Goal: Check status: Check status

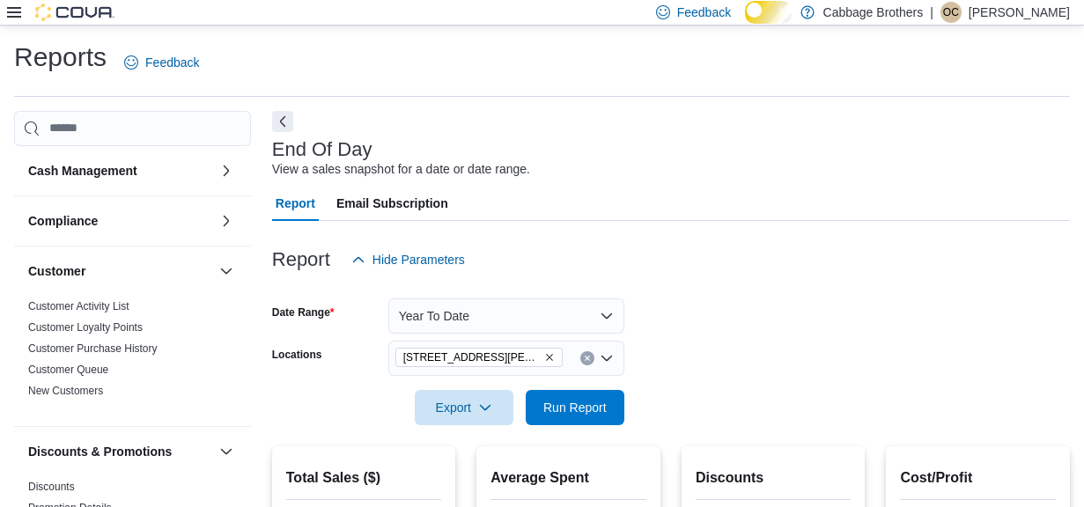
scroll to position [69, 0]
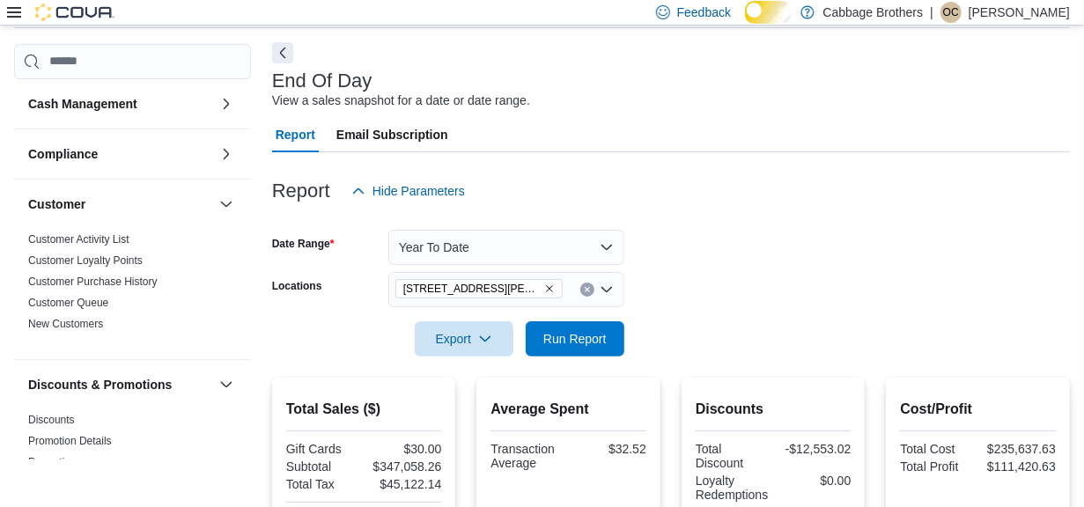
scroll to position [313, 0]
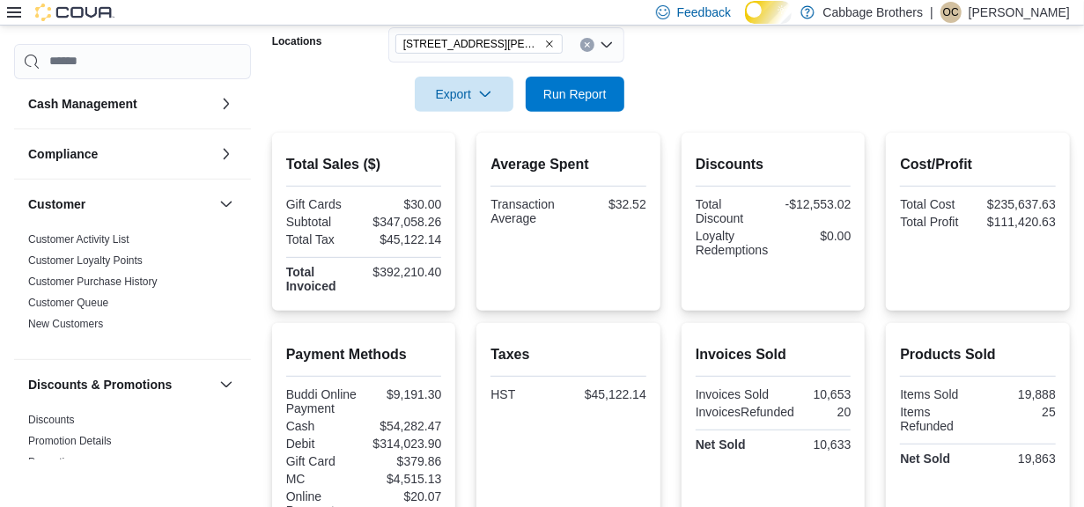
scroll to position [69, 0]
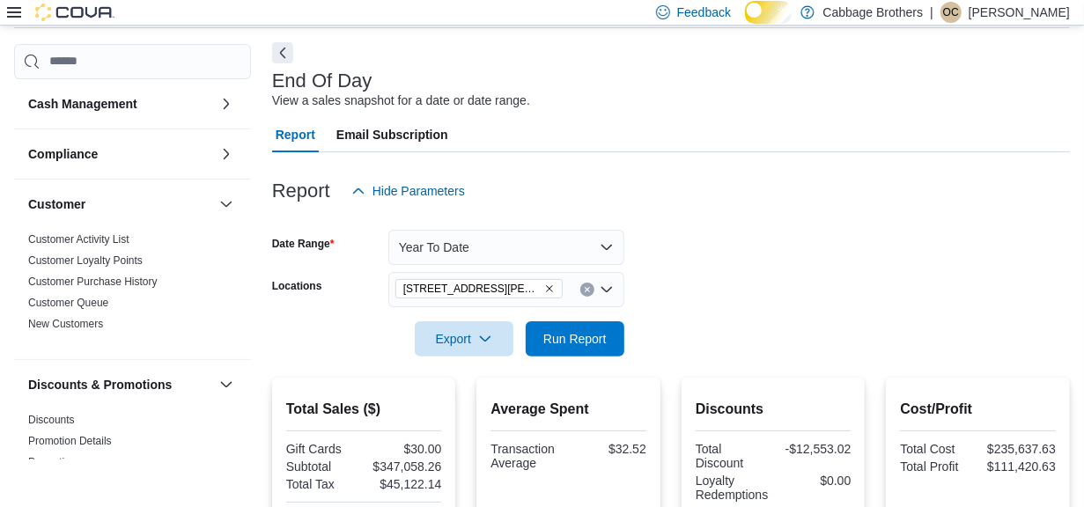
scroll to position [313, 0]
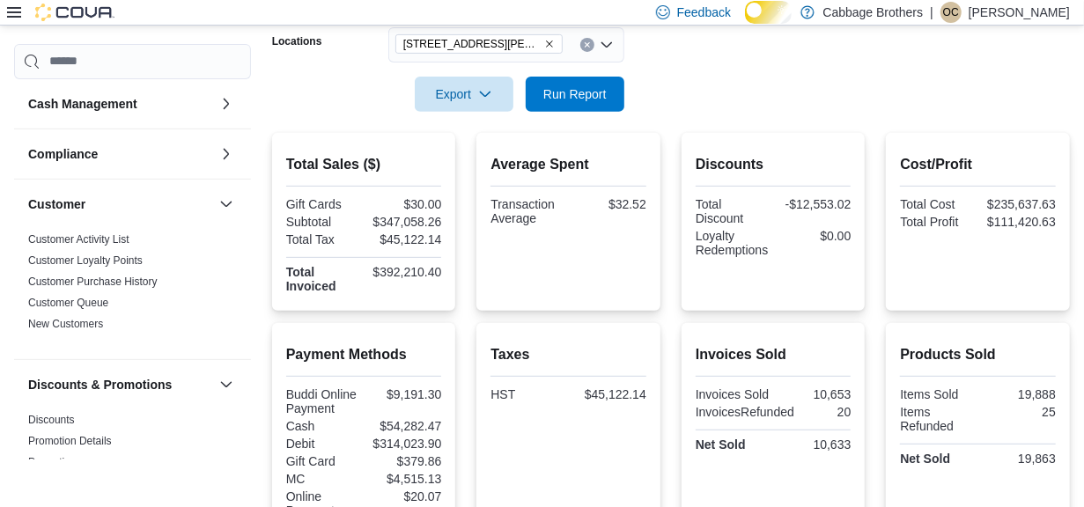
scroll to position [146, 0]
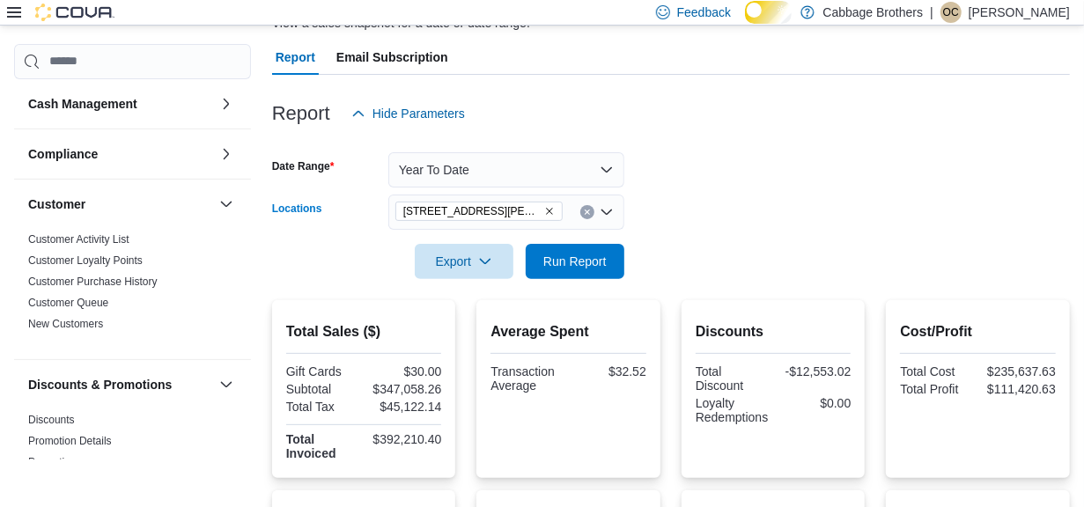
click at [544, 217] on icon "Remove 192 Locke St S from selection in this group" at bounding box center [549, 211] width 11 height 11
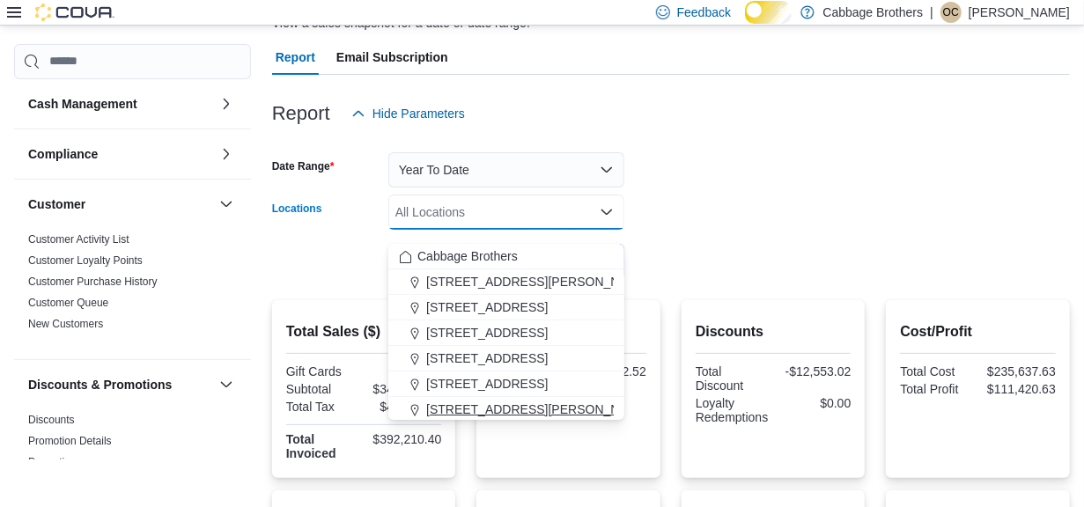
click at [467, 409] on span "[STREET_ADDRESS][PERSON_NAME]" at bounding box center [538, 410] width 224 height 18
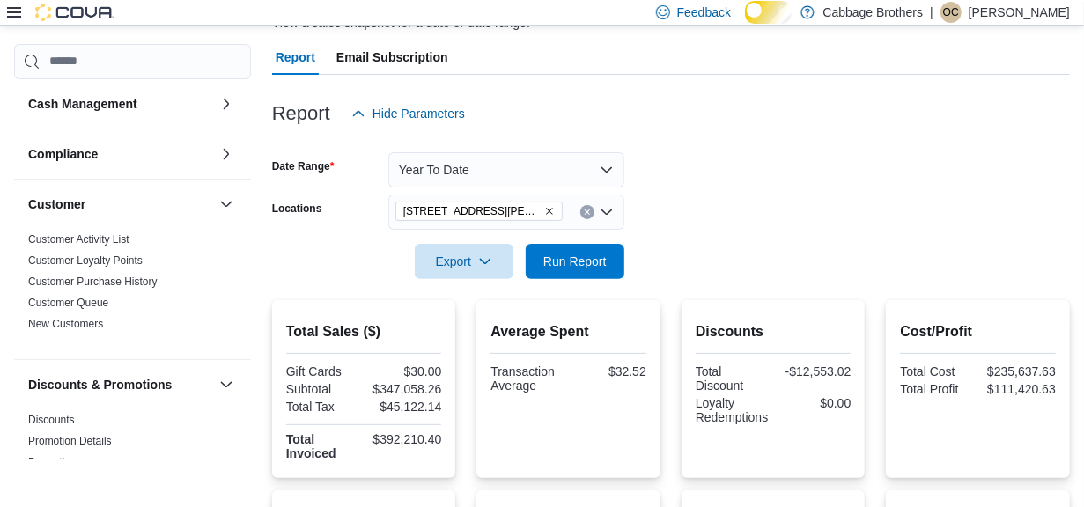
click at [713, 204] on form "Date Range Year To Date Locations [STREET_ADDRESS][PERSON_NAME] Export Run Repo…" at bounding box center [671, 205] width 798 height 148
click at [593, 259] on span "Run Report" at bounding box center [574, 260] width 77 height 35
click at [551, 215] on icon "Remove 830 Upper James Street from selection in this group" at bounding box center [549, 211] width 7 height 7
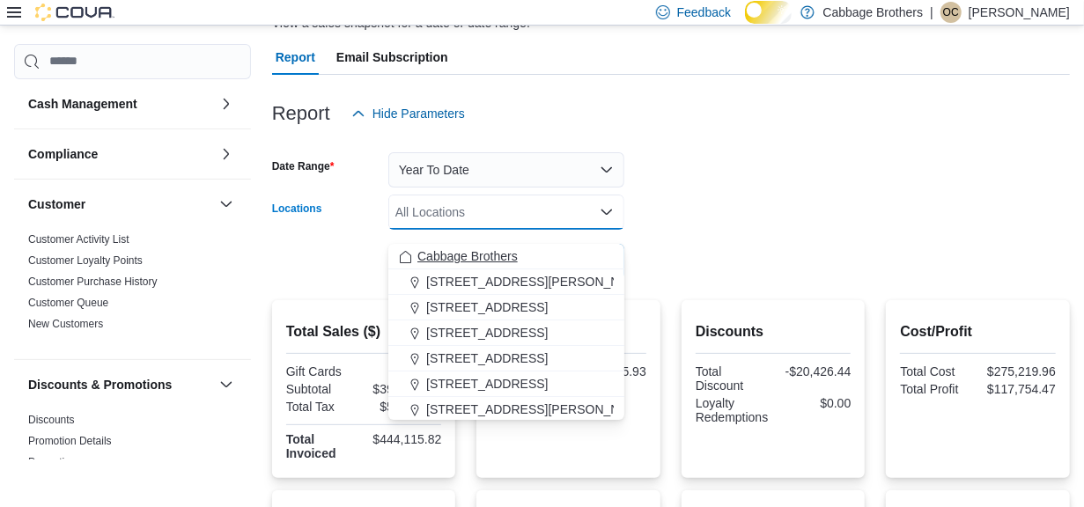
click at [516, 245] on button "Cabbage Brothers" at bounding box center [506, 257] width 236 height 26
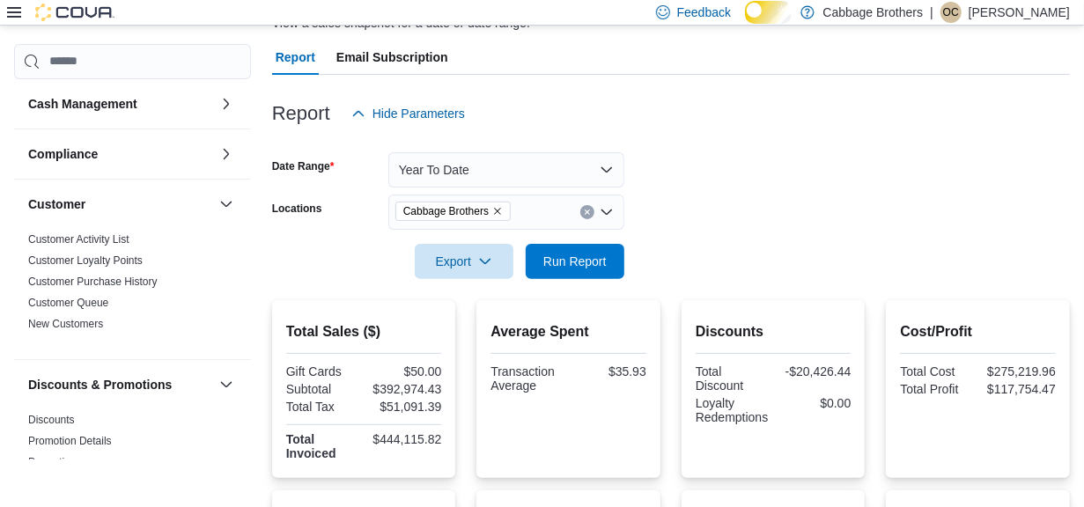
click at [782, 186] on form "Date Range Year To Date Locations Cabbage Brothers Export Run Report" at bounding box center [671, 205] width 798 height 148
click at [587, 269] on span "Run Report" at bounding box center [574, 261] width 63 height 18
click at [501, 215] on icon "Remove Cabbage Brothers from selection in this group" at bounding box center [497, 211] width 7 height 7
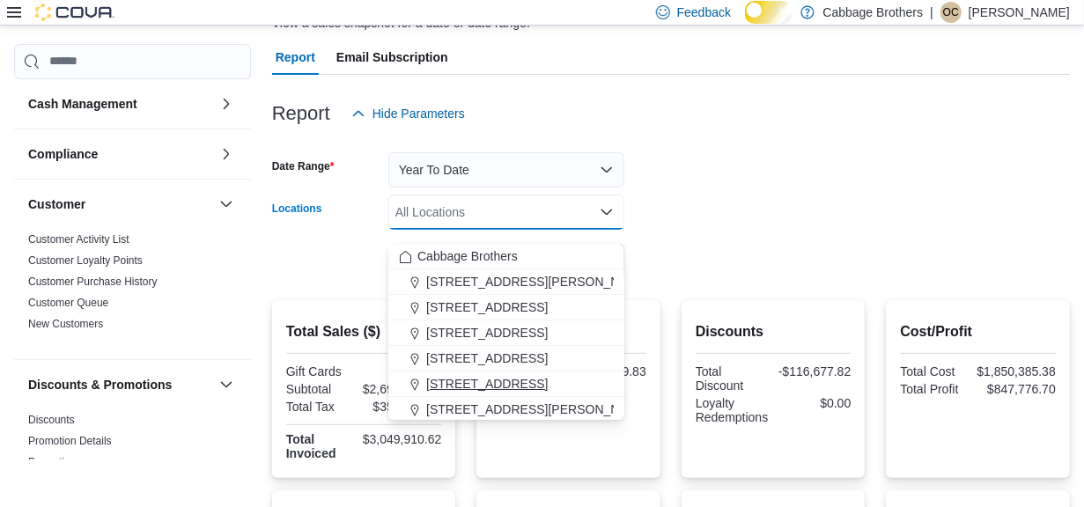
click at [503, 380] on span "[STREET_ADDRESS]" at bounding box center [487, 384] width 122 height 18
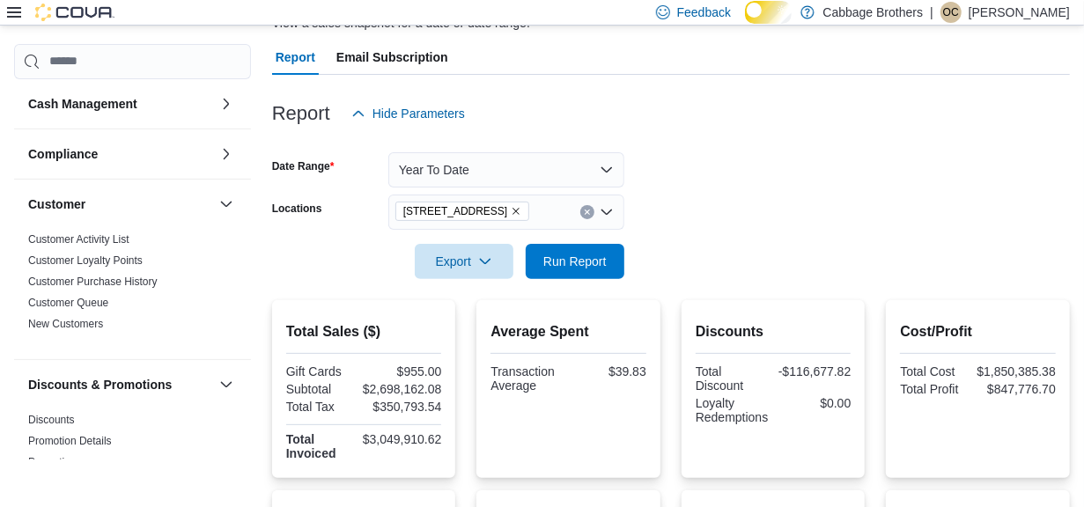
click at [743, 235] on form "Date Range Year To Date Locations [STREET_ADDRESS] Export Run Report" at bounding box center [671, 205] width 798 height 148
click at [579, 269] on span "Run Report" at bounding box center [574, 261] width 63 height 18
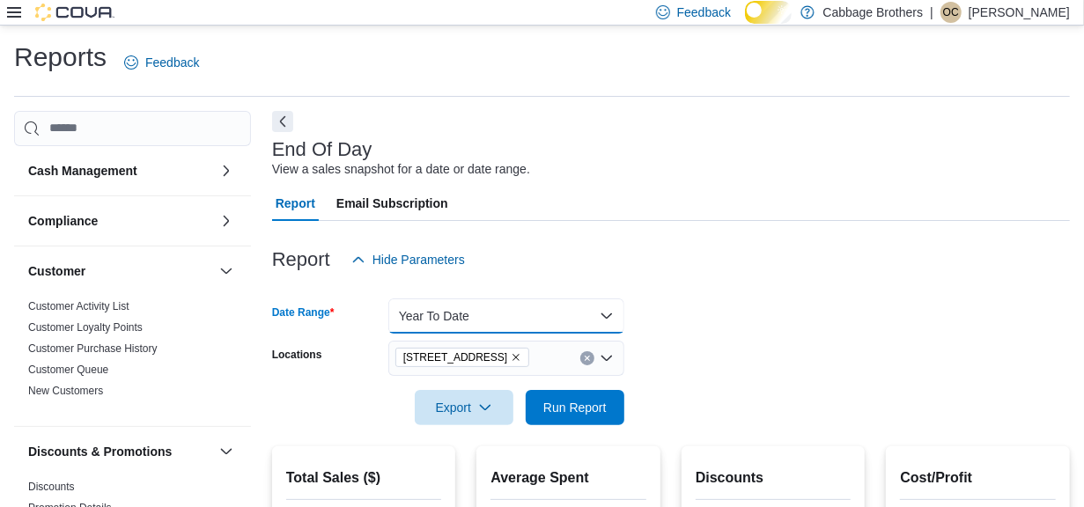
click at [603, 325] on button "Year To Date" at bounding box center [506, 315] width 236 height 35
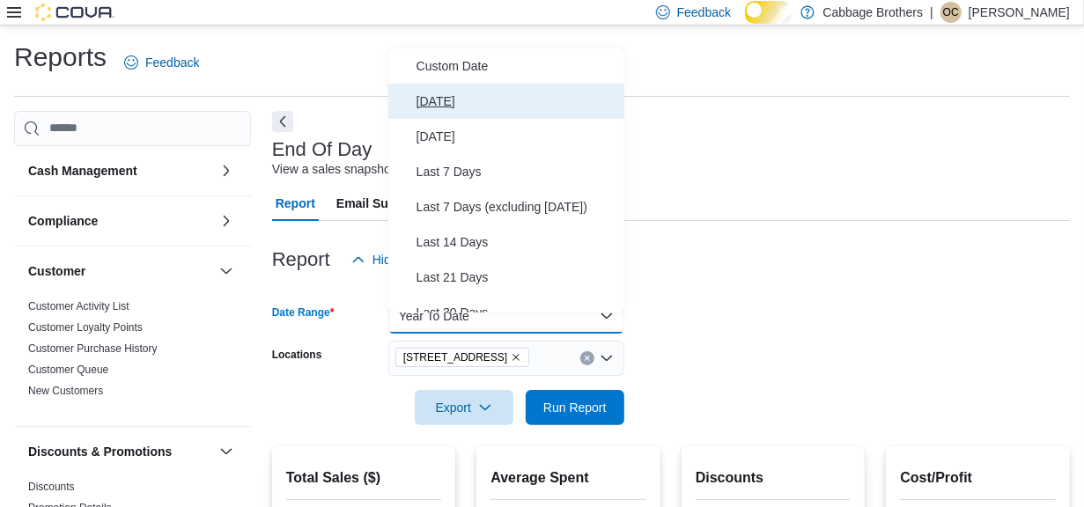
click at [453, 103] on span "[DATE]" at bounding box center [516, 101] width 201 height 21
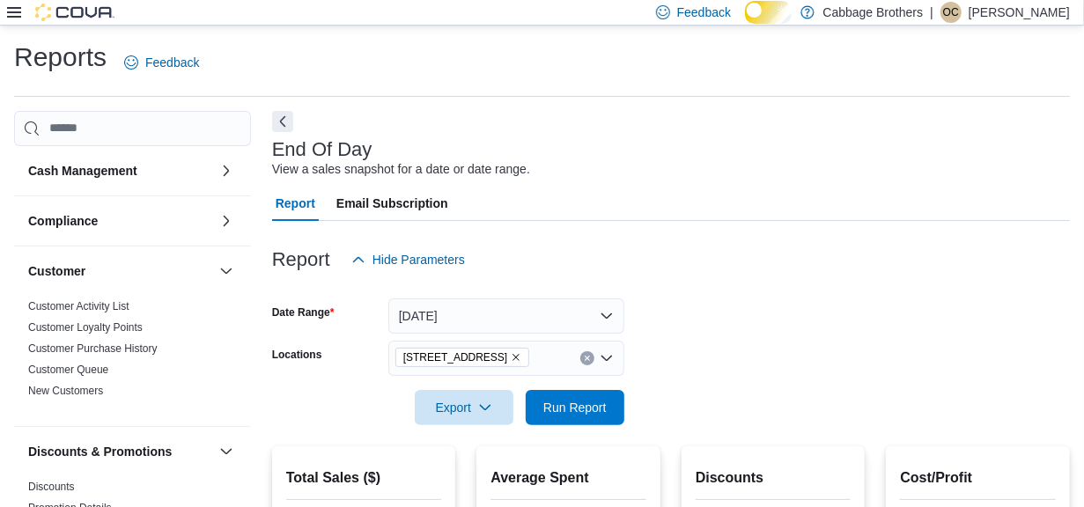
click at [747, 270] on div "Report Hide Parameters" at bounding box center [671, 259] width 798 height 35
click at [593, 416] on span "Run Report" at bounding box center [574, 407] width 63 height 18
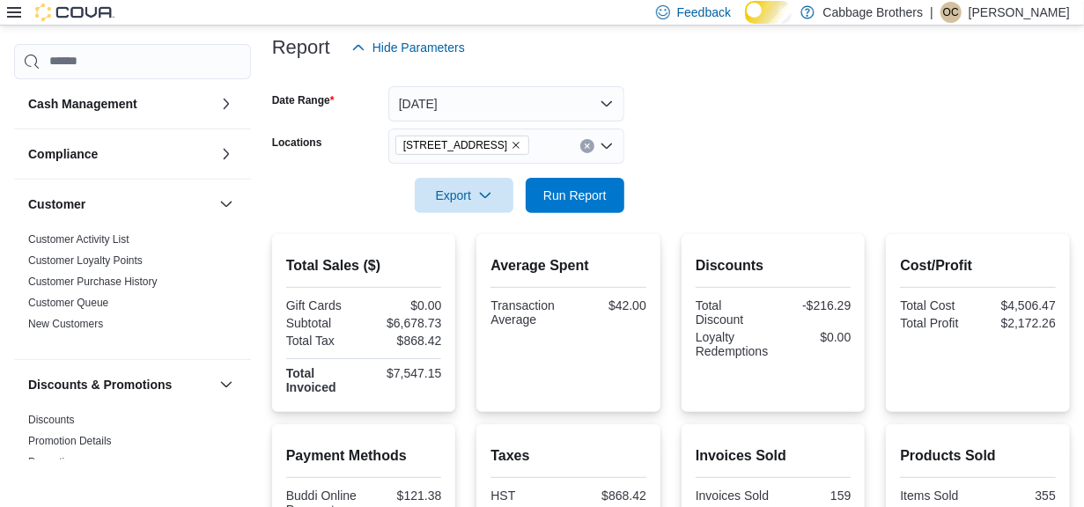
scroll to position [213, 0]
click at [511, 150] on icon "Remove 57 Cootes Drive from selection in this group" at bounding box center [516, 144] width 11 height 11
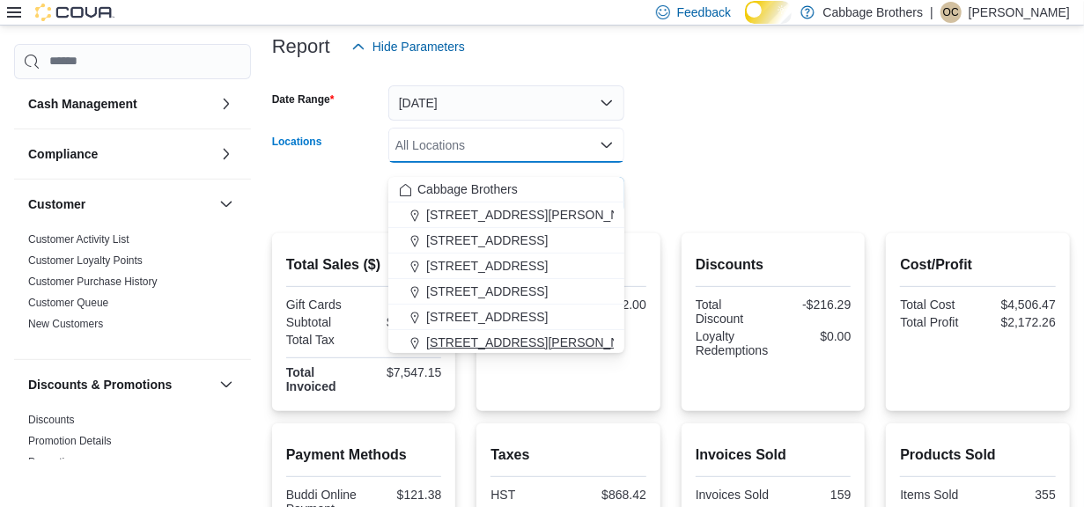
click at [483, 334] on span "[STREET_ADDRESS][PERSON_NAME]" at bounding box center [538, 343] width 224 height 18
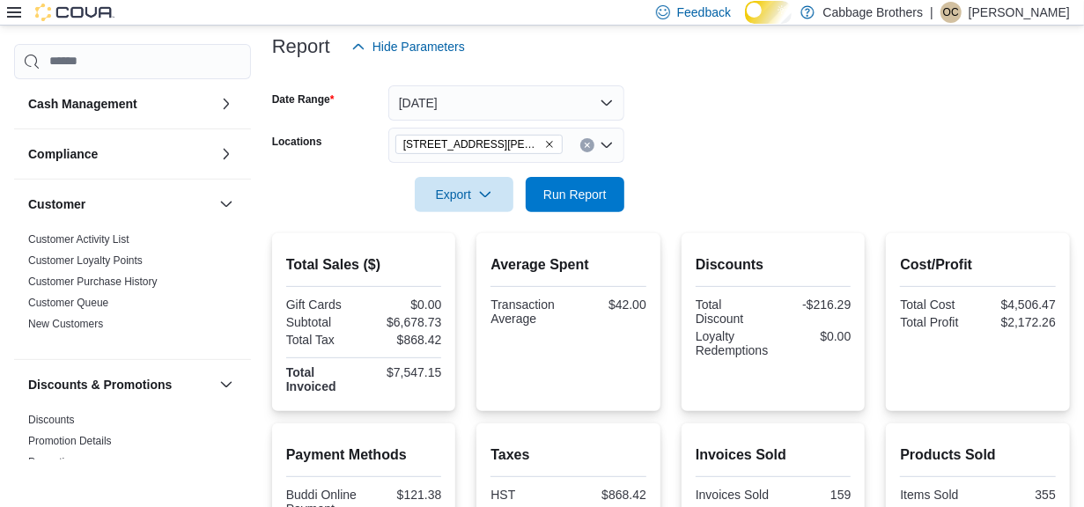
click at [704, 150] on form "Date Range [DATE] Locations [STREET_ADDRESS][PERSON_NAME] Export Run Report" at bounding box center [671, 138] width 798 height 148
click at [599, 199] on span "Run Report" at bounding box center [574, 194] width 63 height 18
click at [546, 150] on icon "Remove 830 Upper James Street from selection in this group" at bounding box center [549, 144] width 11 height 11
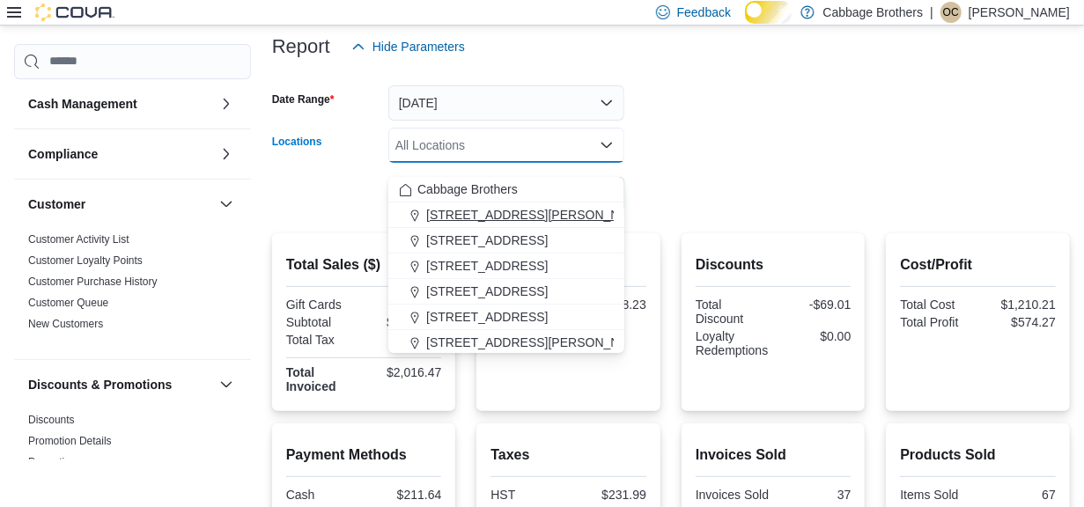
click at [504, 212] on span "[STREET_ADDRESS][PERSON_NAME]" at bounding box center [538, 215] width 224 height 18
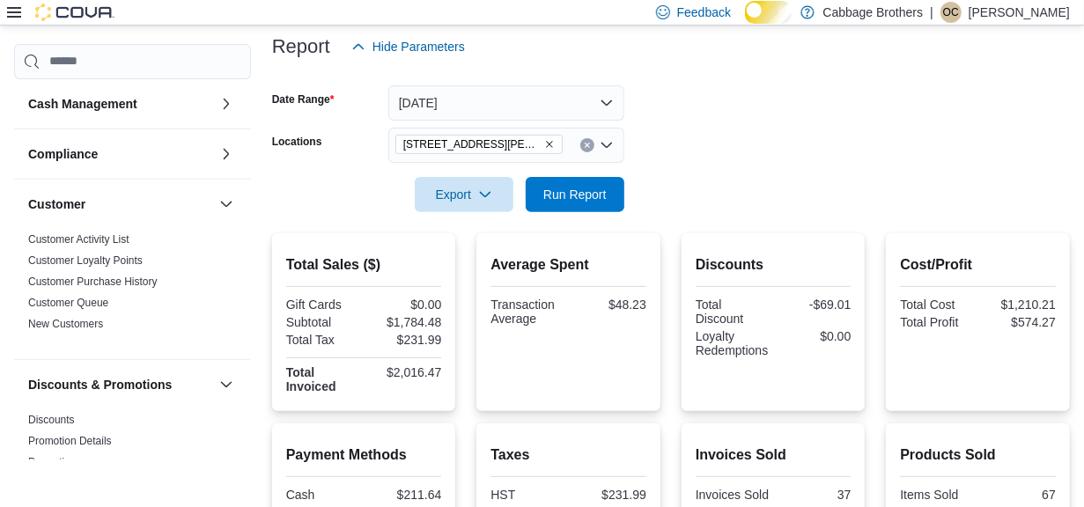
click at [770, 158] on form "Date Range [DATE] Locations [STREET_ADDRESS][PERSON_NAME] Export Run Report" at bounding box center [671, 138] width 798 height 148
click at [593, 203] on span "Run Report" at bounding box center [574, 194] width 63 height 18
click at [546, 148] on icon "Remove 192 Locke St S from selection in this group" at bounding box center [549, 144] width 7 height 7
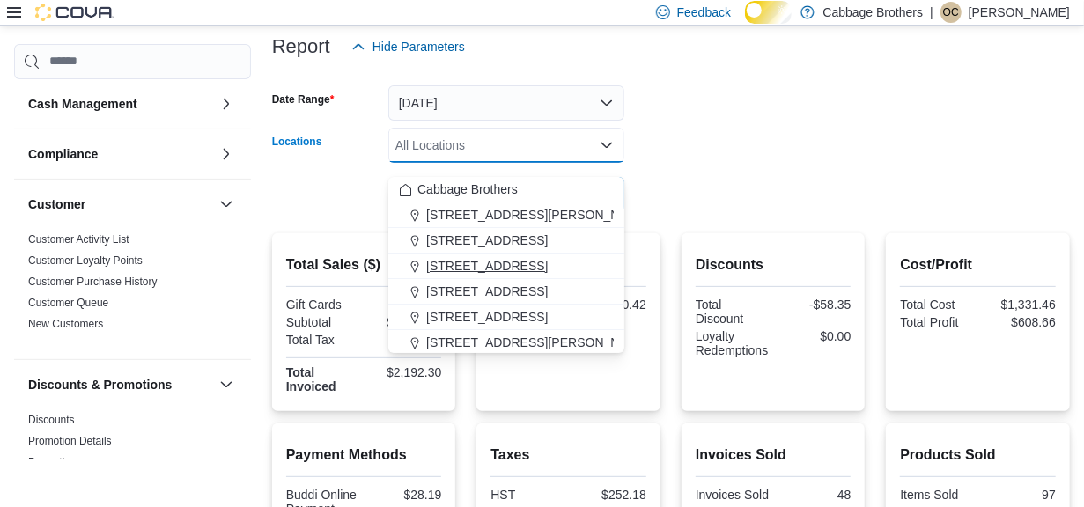
click at [490, 259] on span "[STREET_ADDRESS]" at bounding box center [487, 266] width 122 height 18
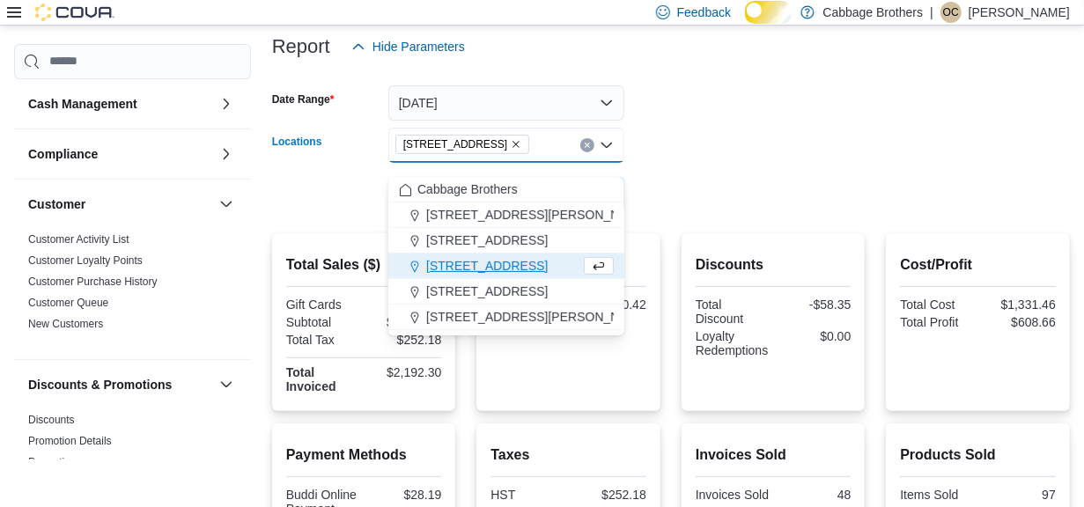
click at [767, 160] on form "Date Range [DATE] Locations [STREET_ADDRESS] Combo box. Selected. [STREET_ADDRE…" at bounding box center [671, 138] width 798 height 148
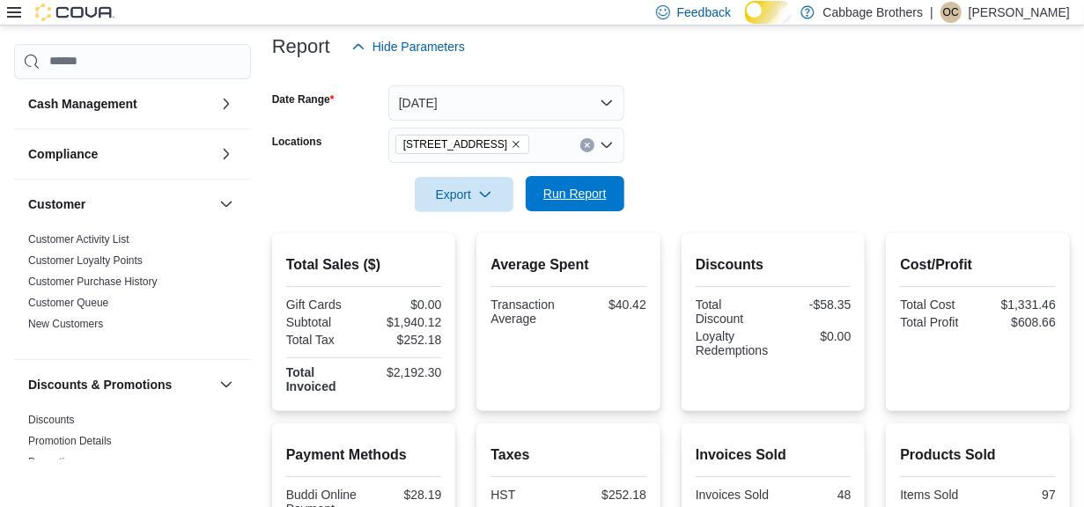
click at [564, 198] on span "Run Report" at bounding box center [574, 194] width 63 height 18
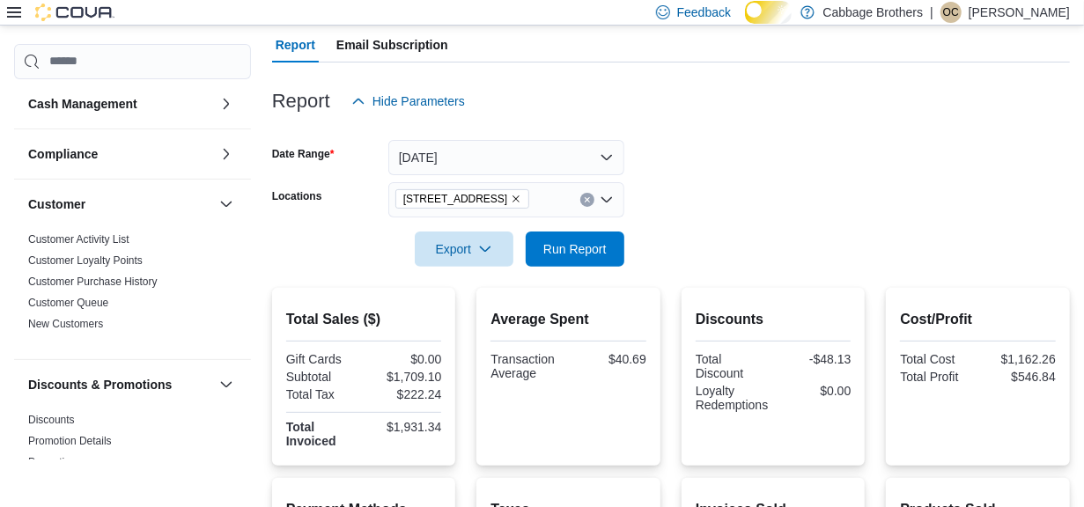
scroll to position [157, 0]
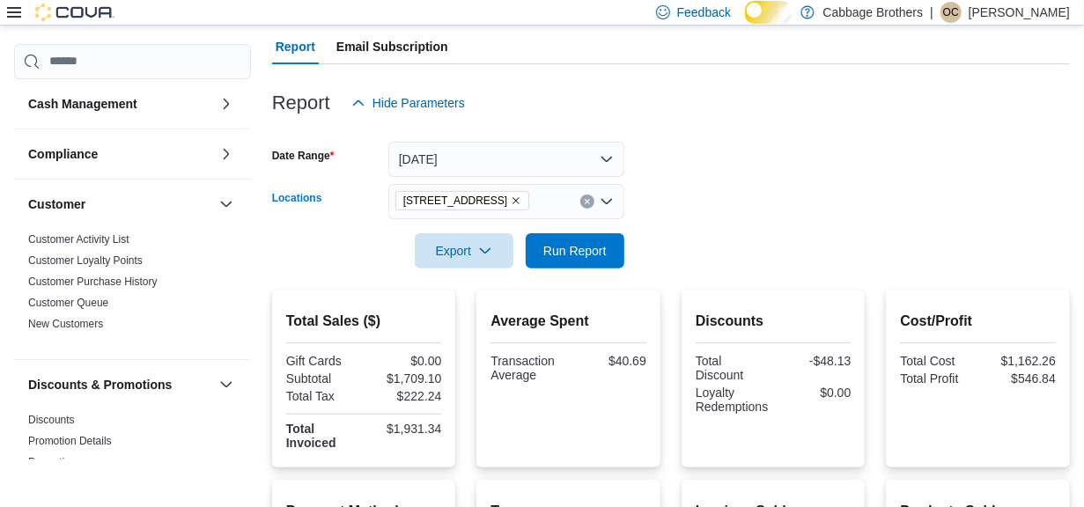
click at [511, 206] on icon "Remove 483 Hwy #8 from selection in this group" at bounding box center [516, 200] width 11 height 11
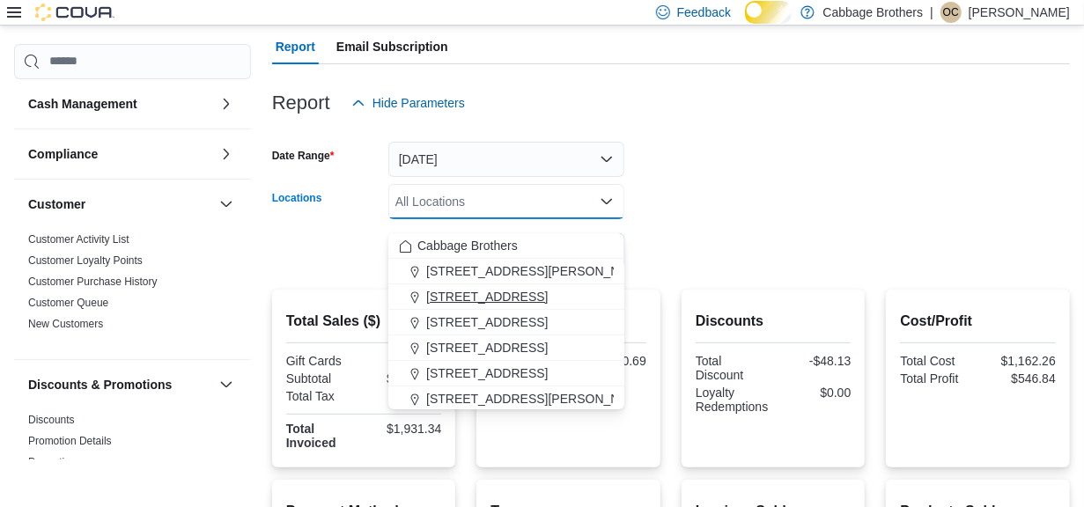
click at [475, 298] on span "[STREET_ADDRESS]" at bounding box center [487, 297] width 122 height 18
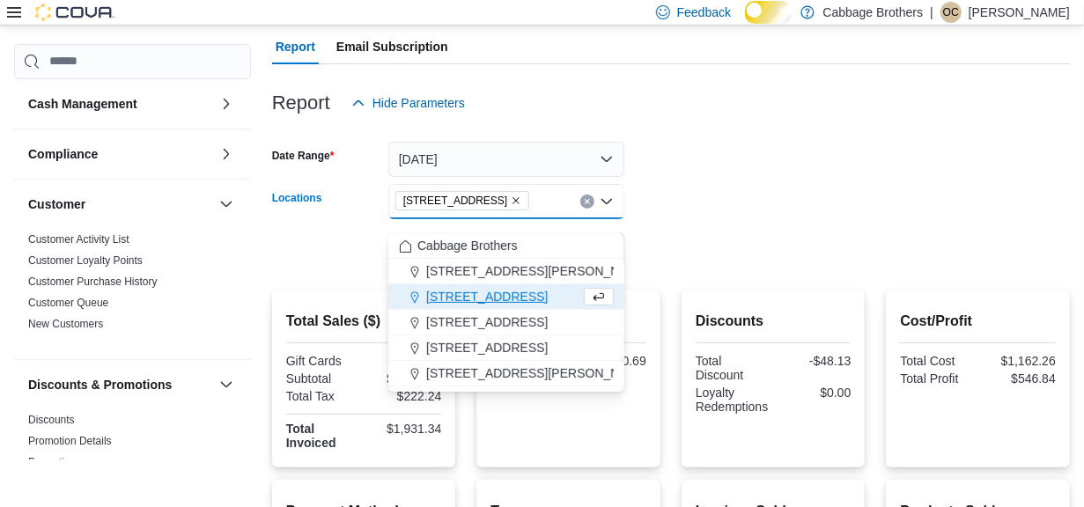
click at [717, 209] on form "Date Range [DATE] Locations [STREET_ADDRESS][GEOGRAPHIC_DATA] box. Selected. [S…" at bounding box center [671, 195] width 798 height 148
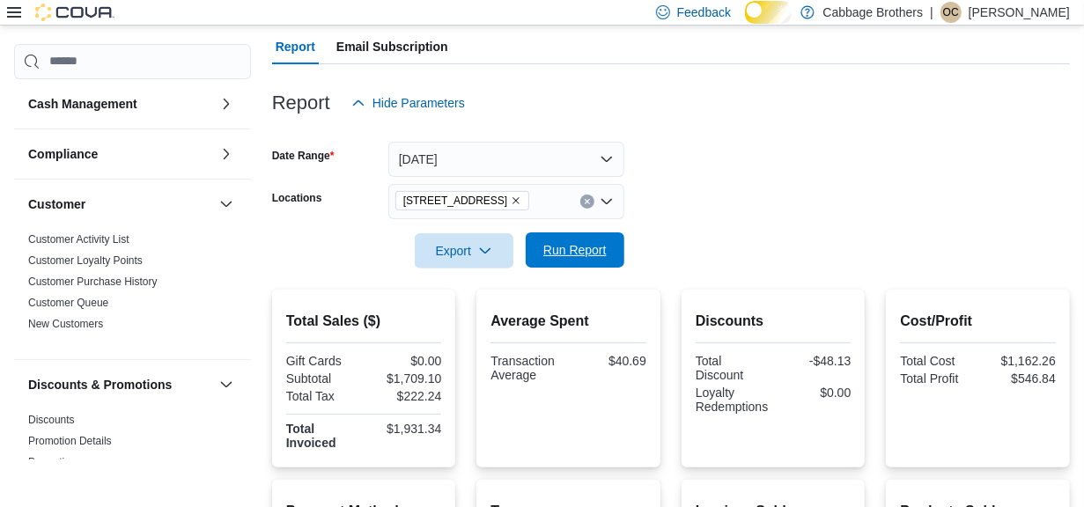
click at [586, 259] on span "Run Report" at bounding box center [574, 250] width 63 height 18
